Goal: Find specific page/section: Find specific page/section

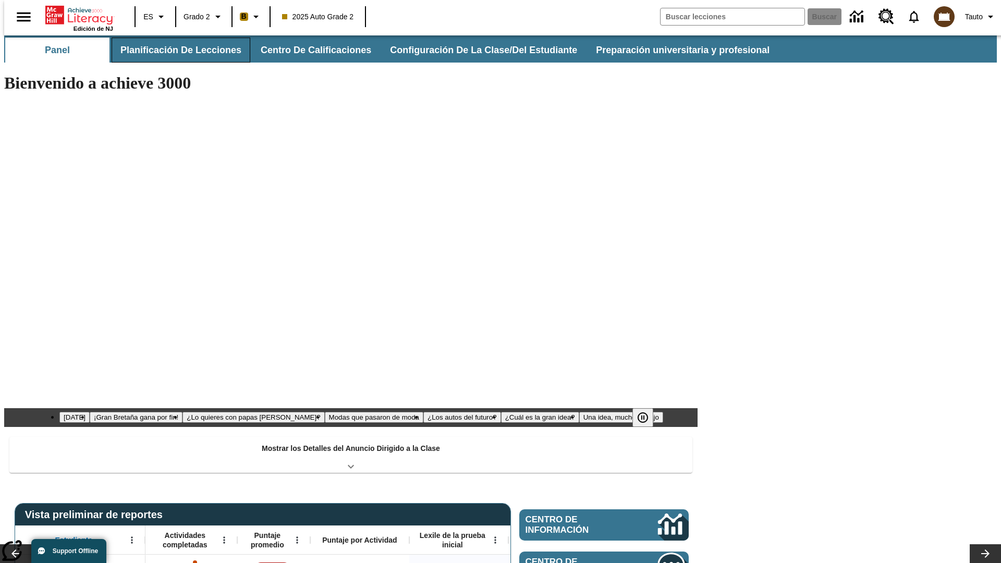
click at [175, 50] on button "Planificación de lecciones" at bounding box center [181, 50] width 139 height 25
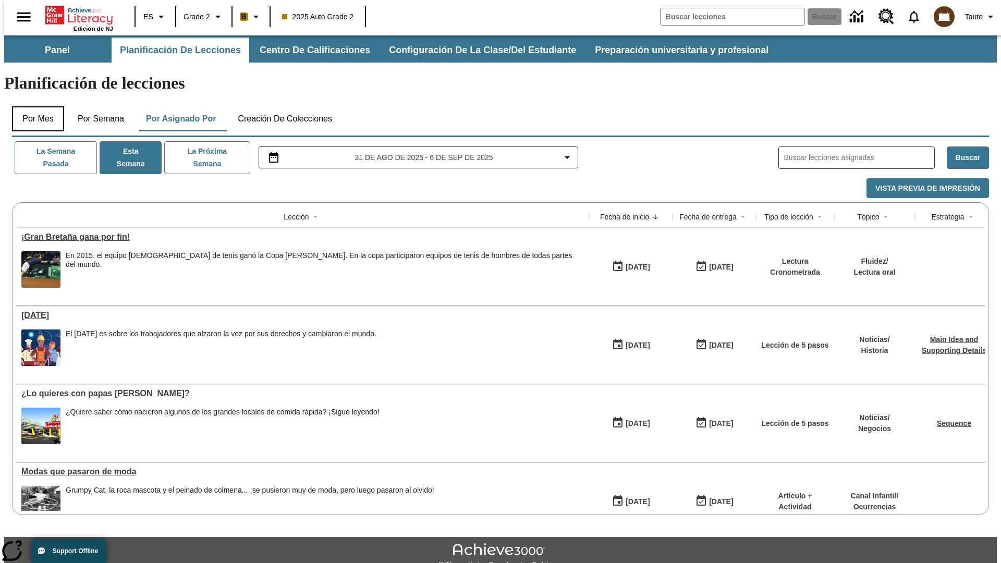
click at [34, 106] on button "Por mes" at bounding box center [38, 118] width 52 height 25
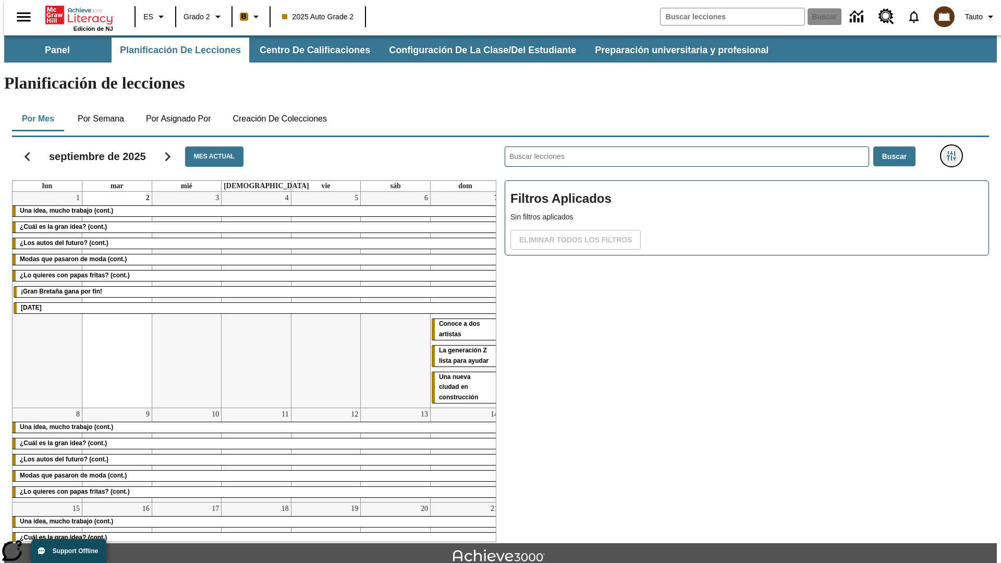
click at [955, 151] on icon "Menú lateral de filtros" at bounding box center [951, 155] width 9 height 9
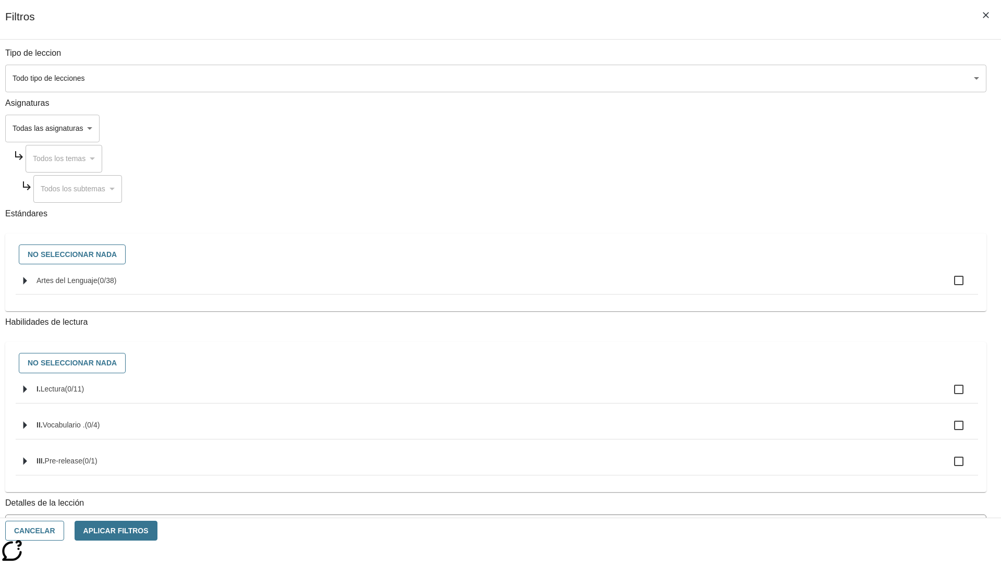
click at [751, 78] on body "[MEDICAL_DATA] al contenido principal Edición de NJ ES Grado 2 B 2025 Auto Grad…" at bounding box center [500, 322] width 993 height 575
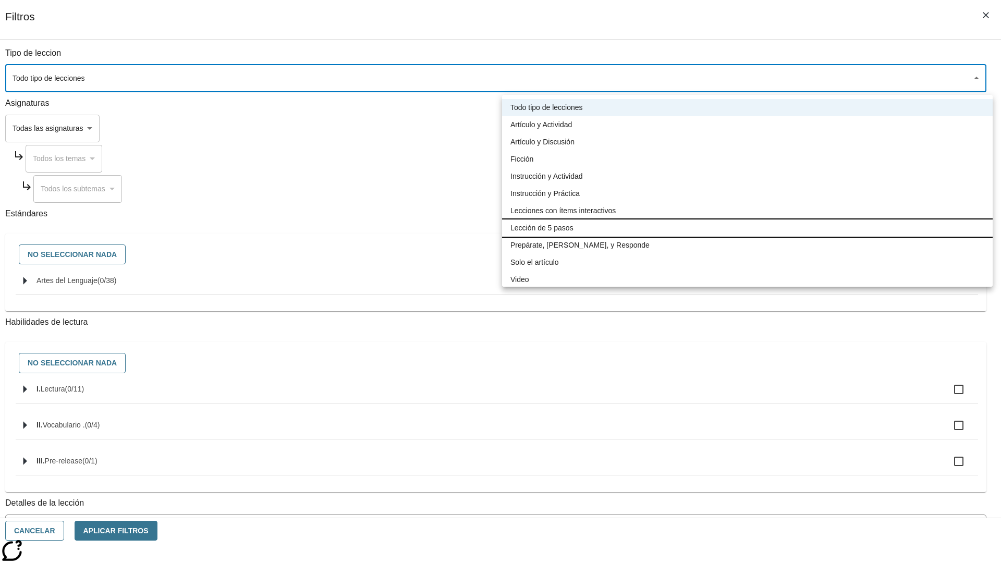
click at [747, 228] on li "Lección de 5 pasos" at bounding box center [747, 228] width 491 height 17
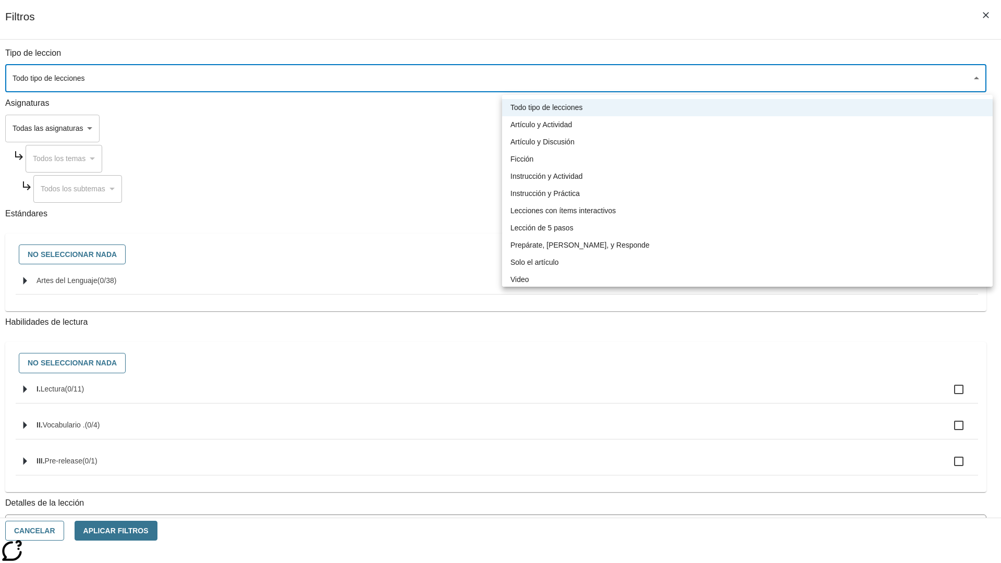
type input "1"
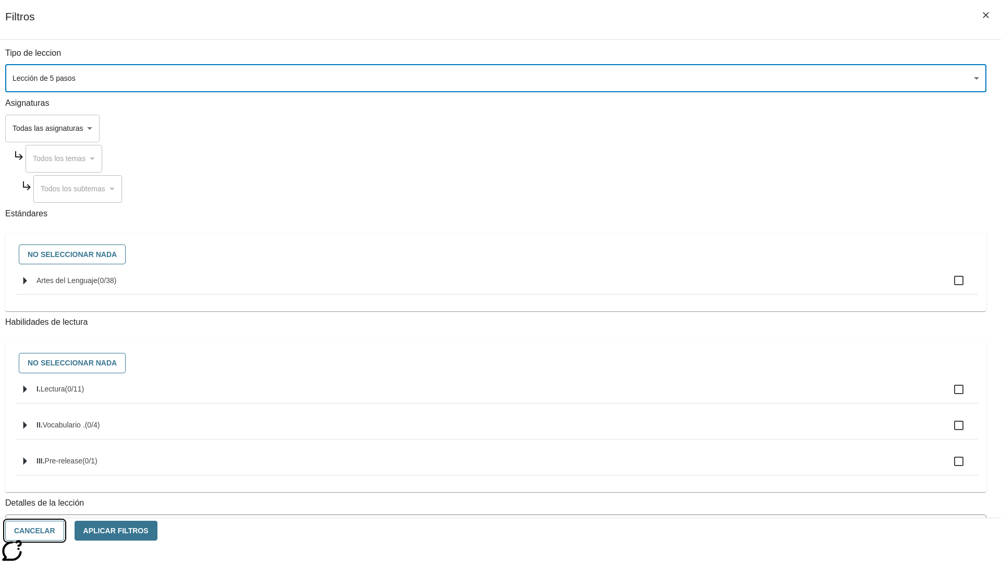
click at [64, 531] on button "Cancelar" at bounding box center [34, 531] width 59 height 20
click at [955, 151] on icon "Menú lateral de filtros" at bounding box center [951, 155] width 9 height 9
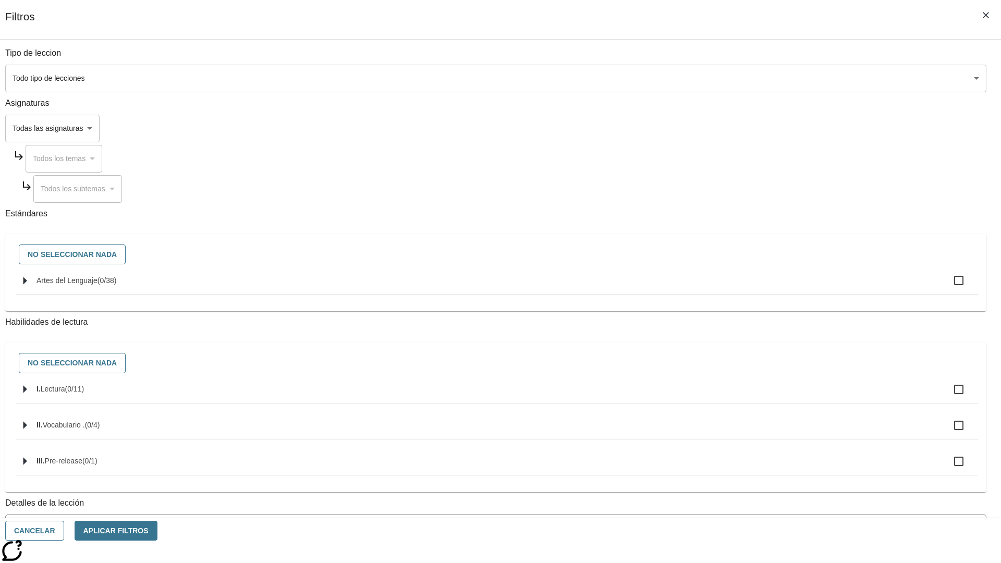
click at [751, 78] on body "[MEDICAL_DATA] al contenido principal Edición de NJ ES Grado 2 B 2025 Auto Grad…" at bounding box center [500, 322] width 993 height 575
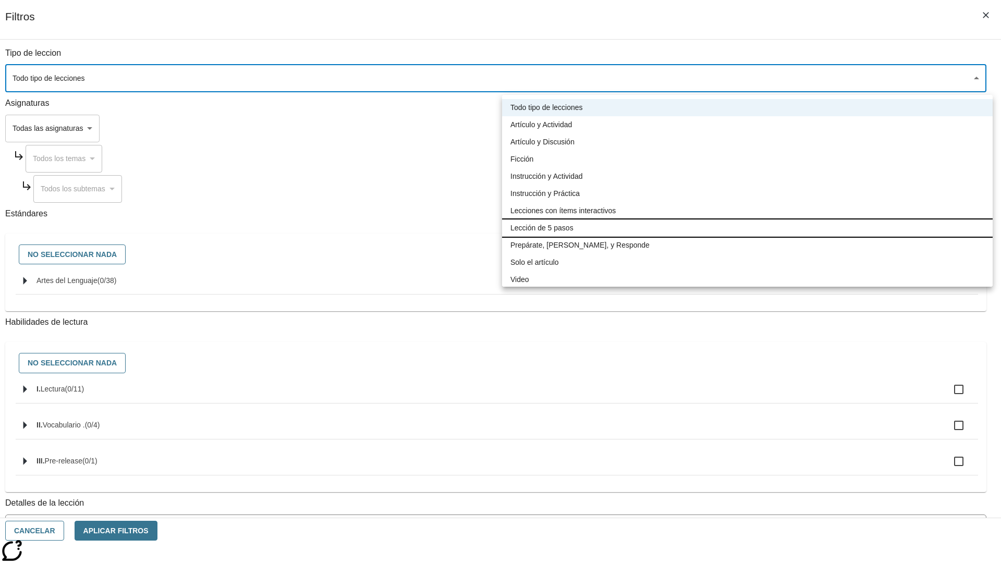
click at [747, 228] on li "Lección de 5 pasos" at bounding box center [747, 228] width 491 height 17
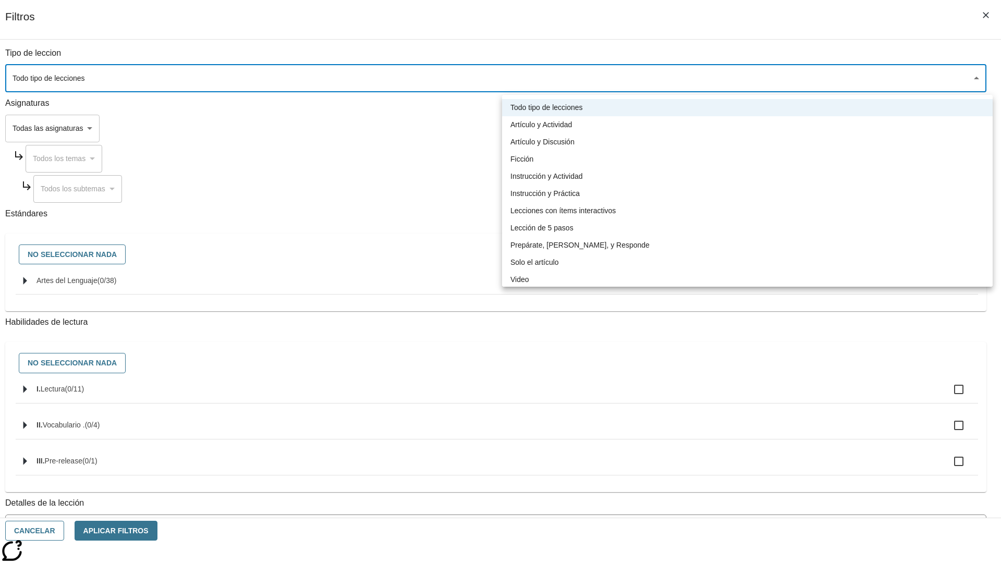
type input "1"
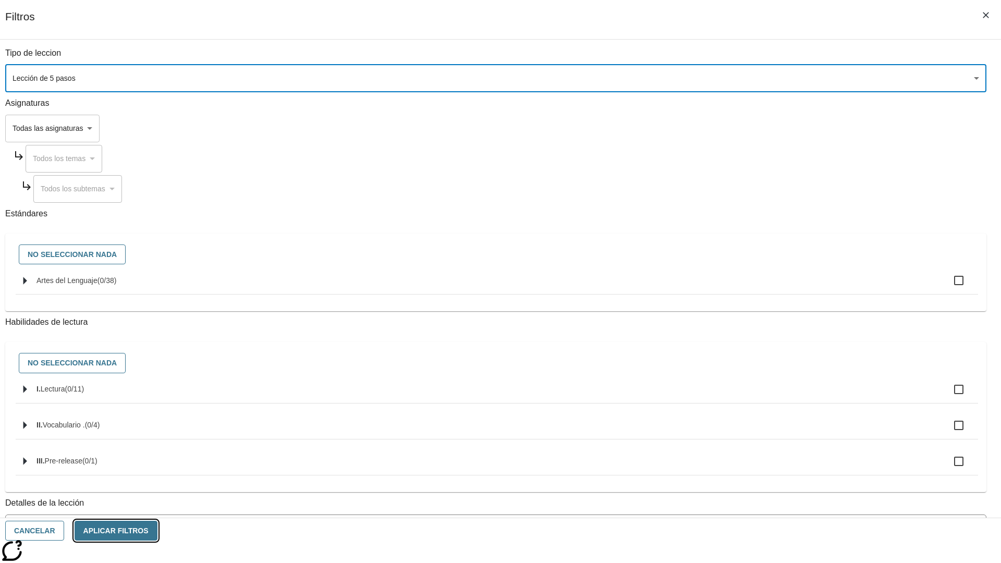
click at [157, 531] on button "Aplicar Filtros" at bounding box center [116, 531] width 83 height 20
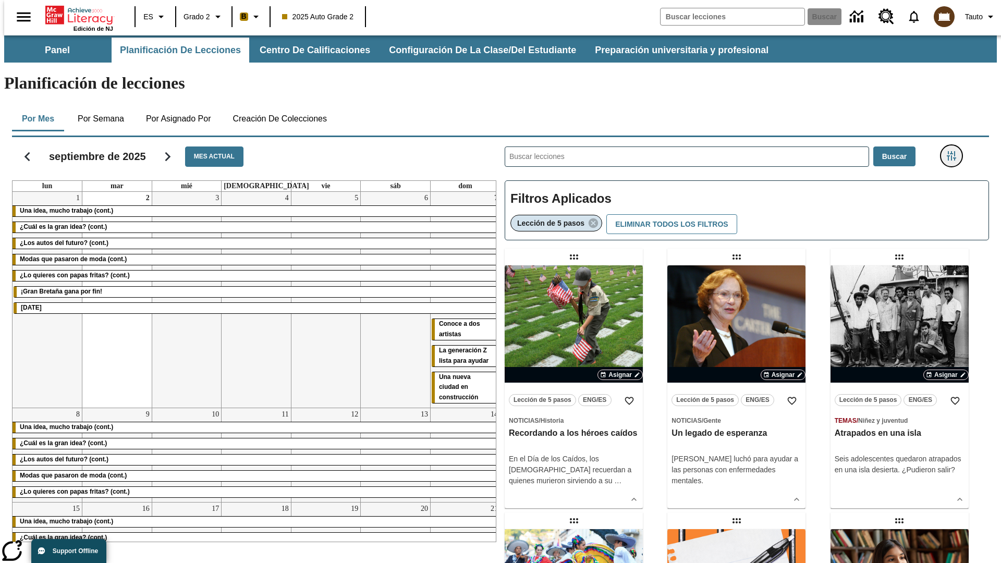
click at [955, 151] on icon "Menú lateral de filtros" at bounding box center [951, 155] width 9 height 9
